Goal: Check status: Check status

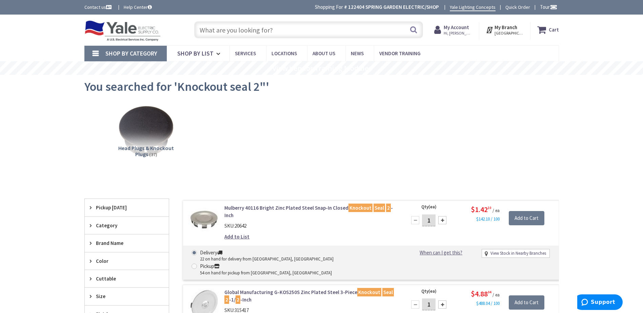
click at [459, 34] on span "Hi, [PERSON_NAME]" at bounding box center [458, 33] width 29 height 5
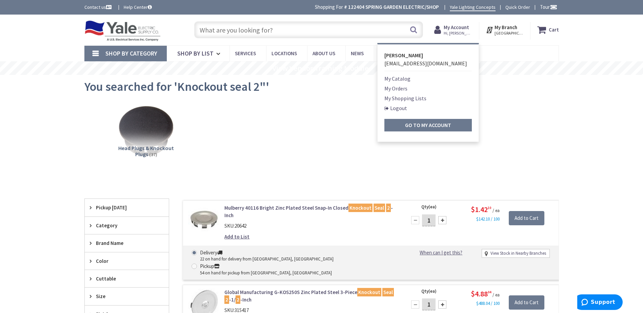
click at [401, 88] on link "My Orders" at bounding box center [395, 88] width 23 height 8
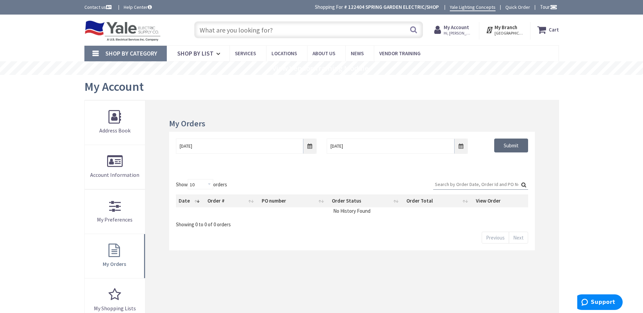
click at [510, 144] on input "Submit" at bounding box center [511, 146] width 34 height 14
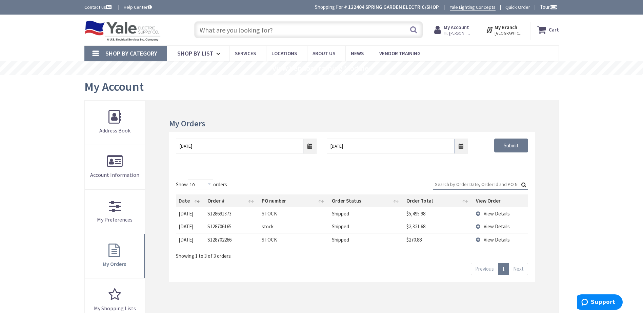
click at [478, 240] on td "View Details" at bounding box center [500, 239] width 55 height 13
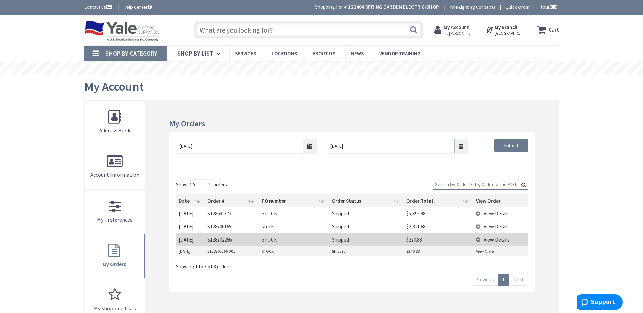
click at [478, 227] on td "View Details" at bounding box center [500, 226] width 55 height 13
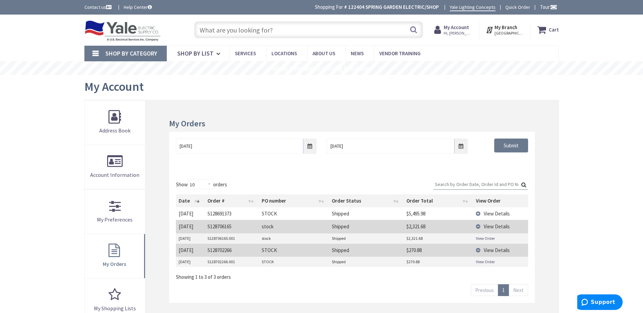
click at [479, 214] on td "View Details" at bounding box center [500, 213] width 55 height 13
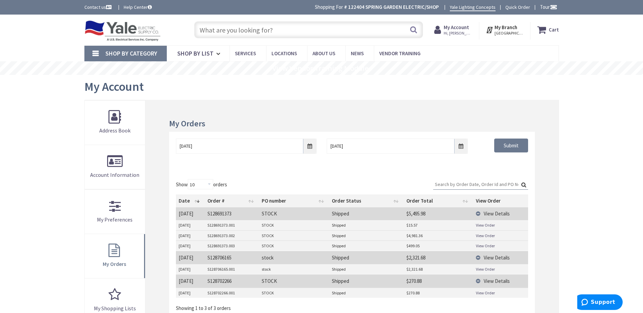
click at [491, 224] on link "View Order" at bounding box center [485, 225] width 19 height 6
click at [485, 234] on link "View Order" at bounding box center [485, 236] width 19 height 6
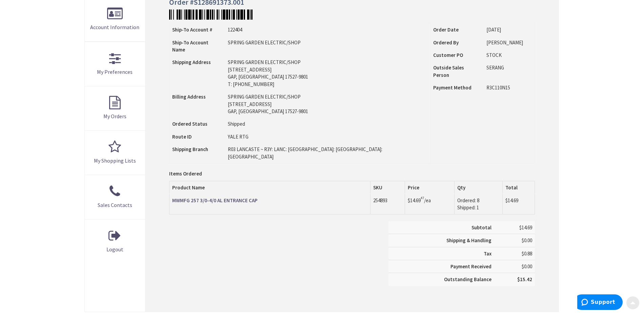
scroll to position [170, 0]
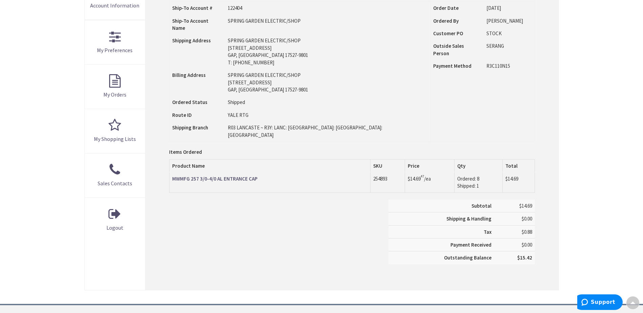
click at [236, 176] on strong "MWMFG 257 3/0-4/0 AL ENTRANCE CAP" at bounding box center [214, 179] width 85 height 6
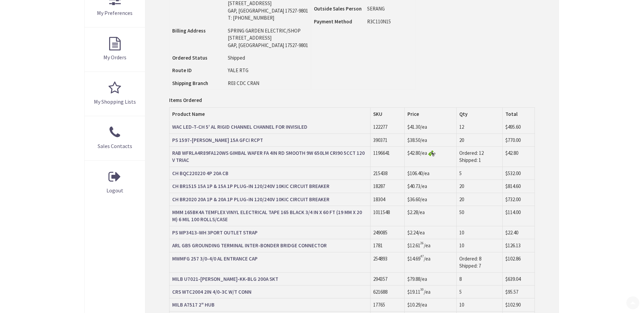
scroll to position [237, 0]
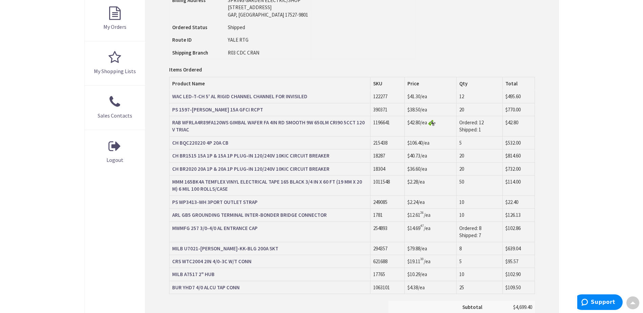
click at [206, 96] on strong "WAC LED-T-CH 5' AL RIGID CHANNEL CHANNEL FOR INVISILED" at bounding box center [239, 96] width 135 height 6
click at [213, 110] on strong "PS 1597-TRAW 15A GFCI RCPT" at bounding box center [217, 109] width 91 height 6
click at [193, 124] on strong "RAB WFRLA4R89FA120WS GIMBAL WAFER FA 4IN RD SMOOTH 9W 650LM CRI90 5CCT 120V TRI…" at bounding box center [268, 126] width 193 height 14
click at [204, 143] on strong "CH BQC220220 4P 20A CB" at bounding box center [200, 143] width 56 height 6
click at [218, 156] on strong "CH BR1515 15A 1P & 15A 1P PLUG-IN 120/240V 10KIC CIRCUIT BREAKER" at bounding box center [250, 156] width 157 height 6
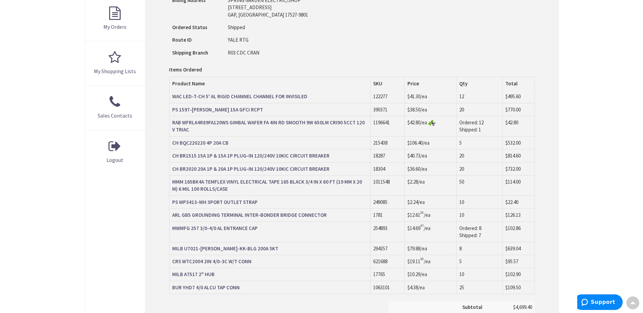
click at [216, 168] on strong "CH BR2020 20A 1P & 20A 1P PLUG-IN 120/240V 10KIC CIRCUIT BREAKER" at bounding box center [250, 169] width 157 height 6
click at [200, 201] on strong "PS WP3413-WH 3PORT OUTLET STRAP" at bounding box center [214, 202] width 85 height 6
click at [264, 215] on strong "ARL GB5 GROUNDING TERMINAL INTER-BONDER BRIDGE CONNECTOR" at bounding box center [249, 215] width 155 height 6
click at [231, 250] on strong "MILB U7021-RL-TG-KK-BLG 200A SKT" at bounding box center [225, 248] width 106 height 6
click at [201, 258] on strong "CRS WTC2004 2IN 4/0-3C W/T CONN" at bounding box center [211, 261] width 79 height 6
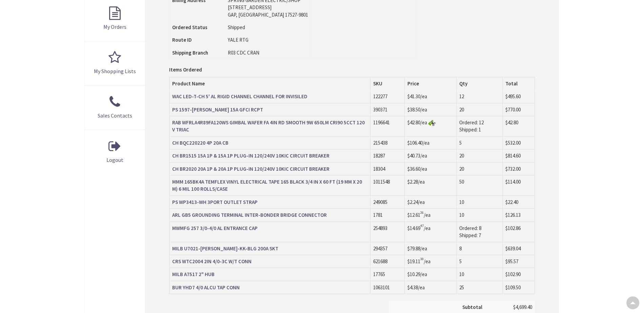
click at [226, 288] on strong "BUR YHD7 4/0 ALCU TAP CONN" at bounding box center [205, 287] width 67 height 6
